Goal: Task Accomplishment & Management: Use online tool/utility

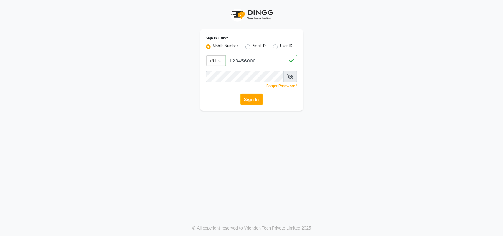
type input "123456000"
click at [249, 97] on button "Sign In" at bounding box center [251, 99] width 22 height 11
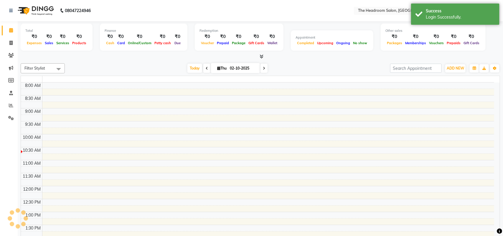
select select "en"
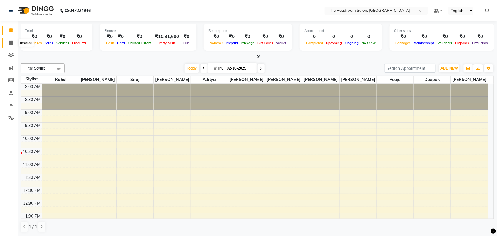
click at [11, 43] on icon at bounding box center [10, 43] width 3 height 4
select select "6933"
select select "service"
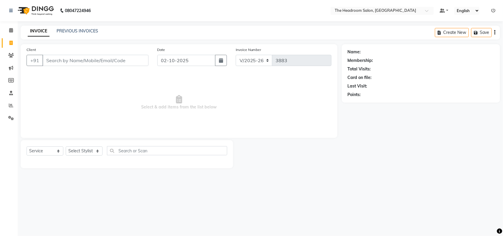
select select "58237"
